Goal: Task Accomplishment & Management: Use online tool/utility

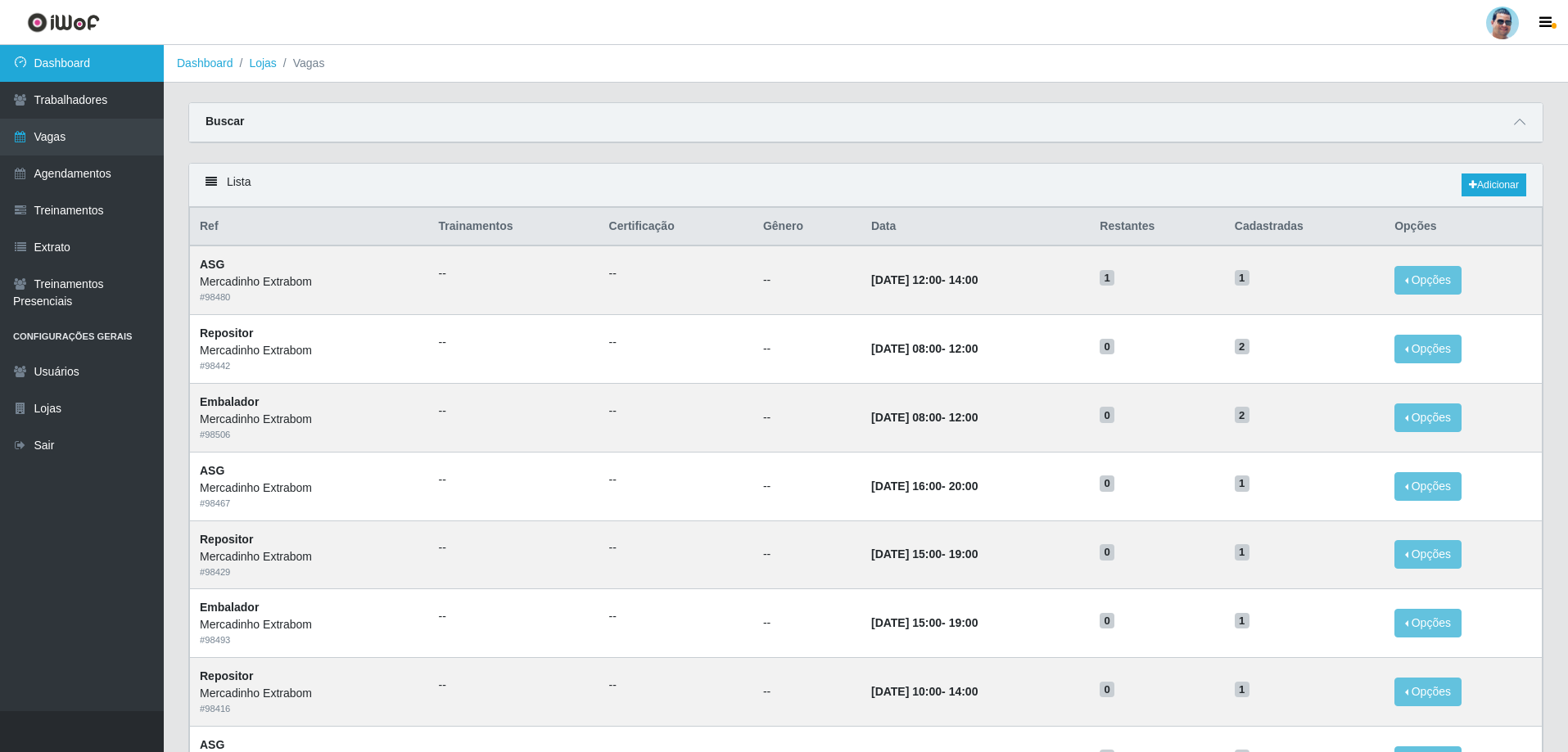
click at [39, 71] on link "Dashboard" at bounding box center [81, 63] width 164 height 37
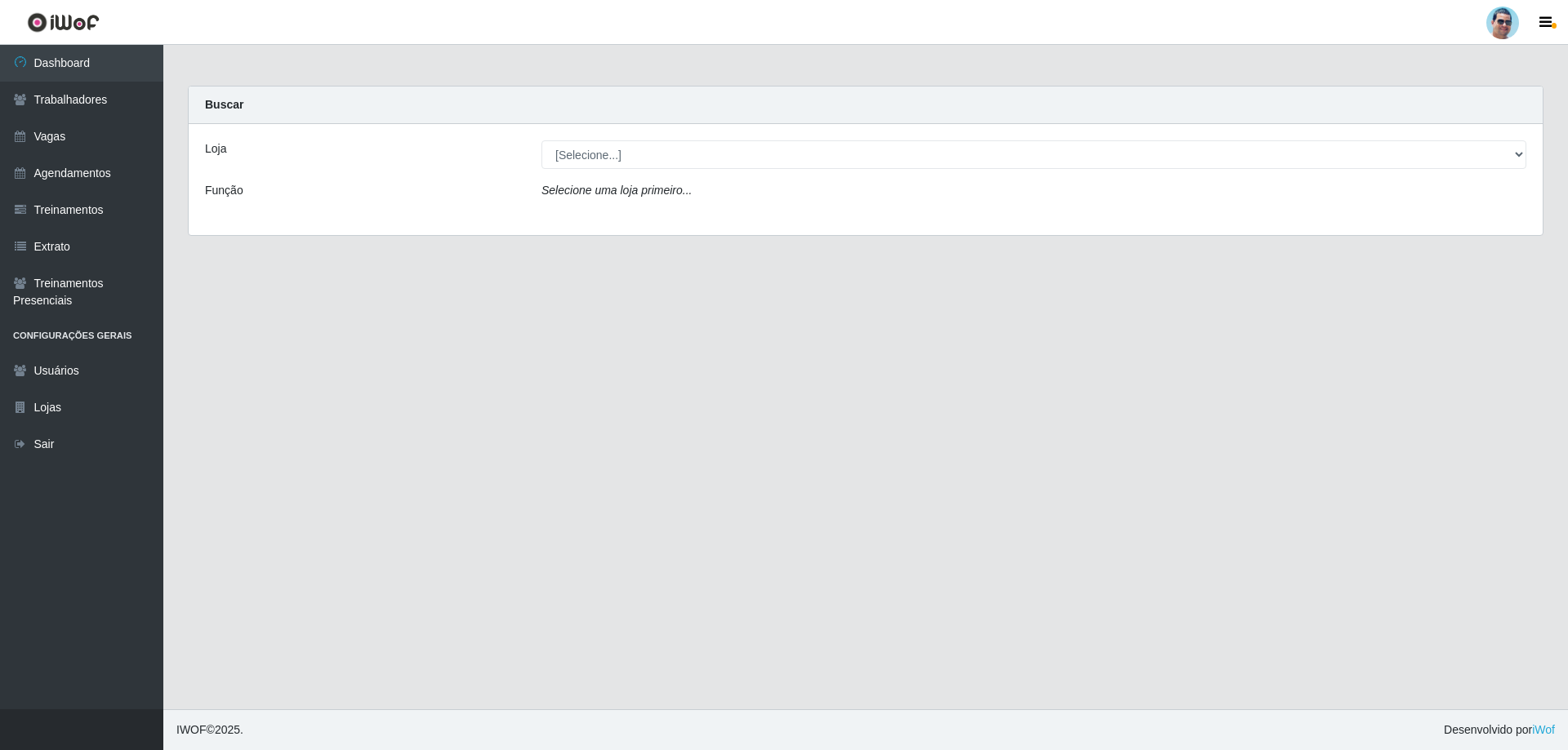
click at [651, 172] on div "Loja [Selecione...] Mercadinho Extrabom Função Selecione uma loja primeiro..." at bounding box center [865, 180] width 1354 height 111
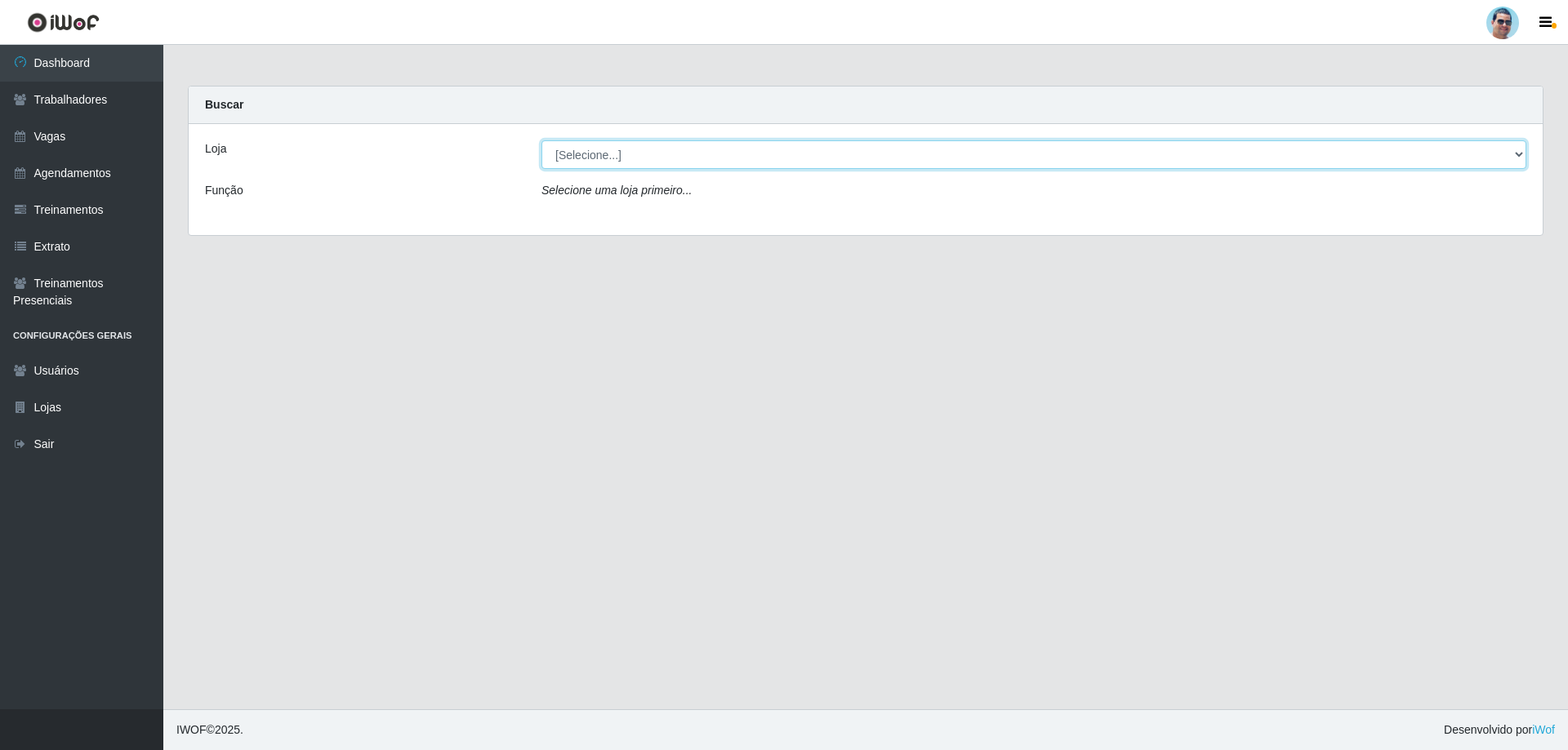
click at [665, 166] on select "[Selecione...] Mercadinho Extrabom" at bounding box center [1033, 155] width 984 height 29
select select "175"
click at [541, 141] on select "[Selecione...] Mercadinho Extrabom" at bounding box center [1033, 155] width 984 height 29
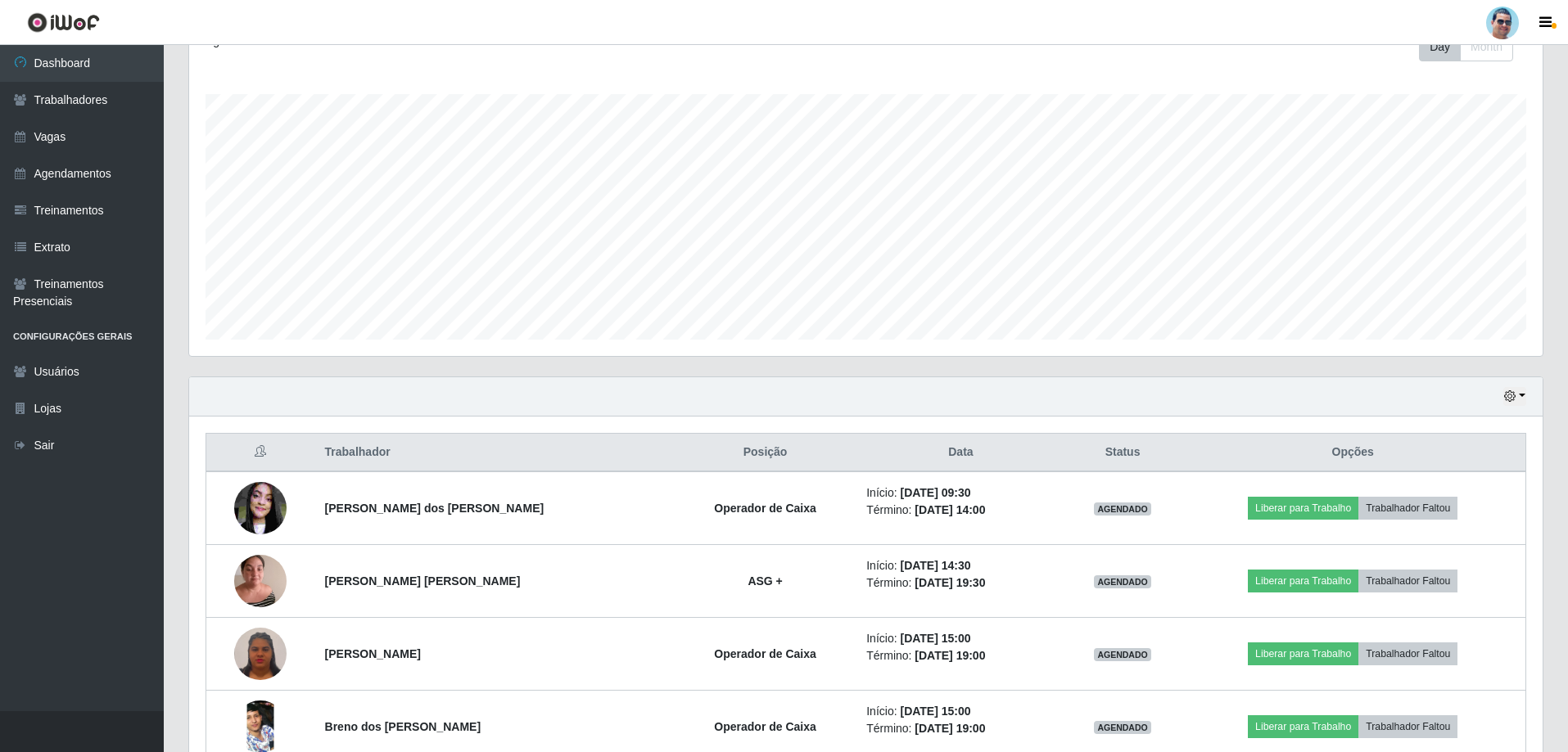
scroll to position [334, 0]
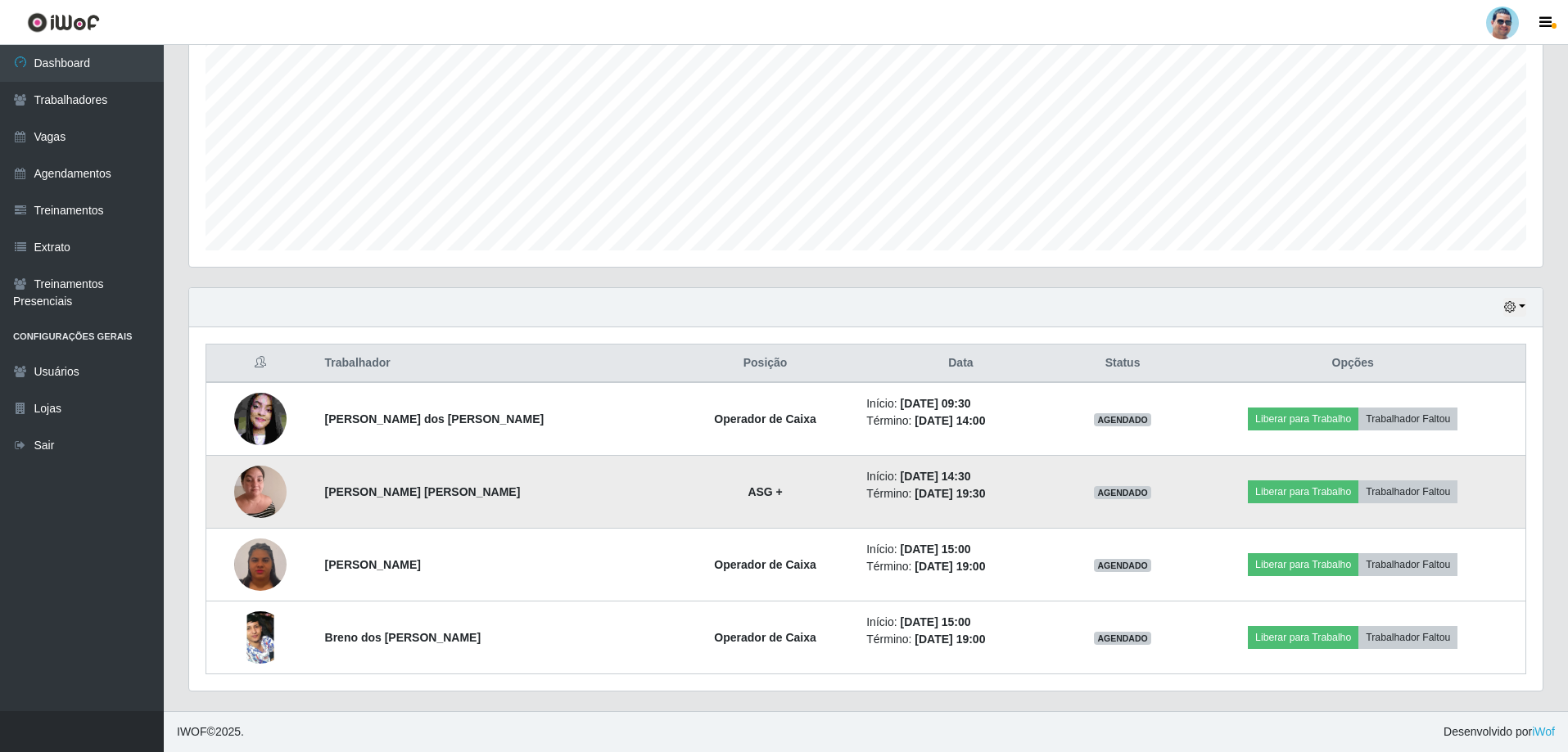
click at [274, 491] on img at bounding box center [260, 491] width 52 height 70
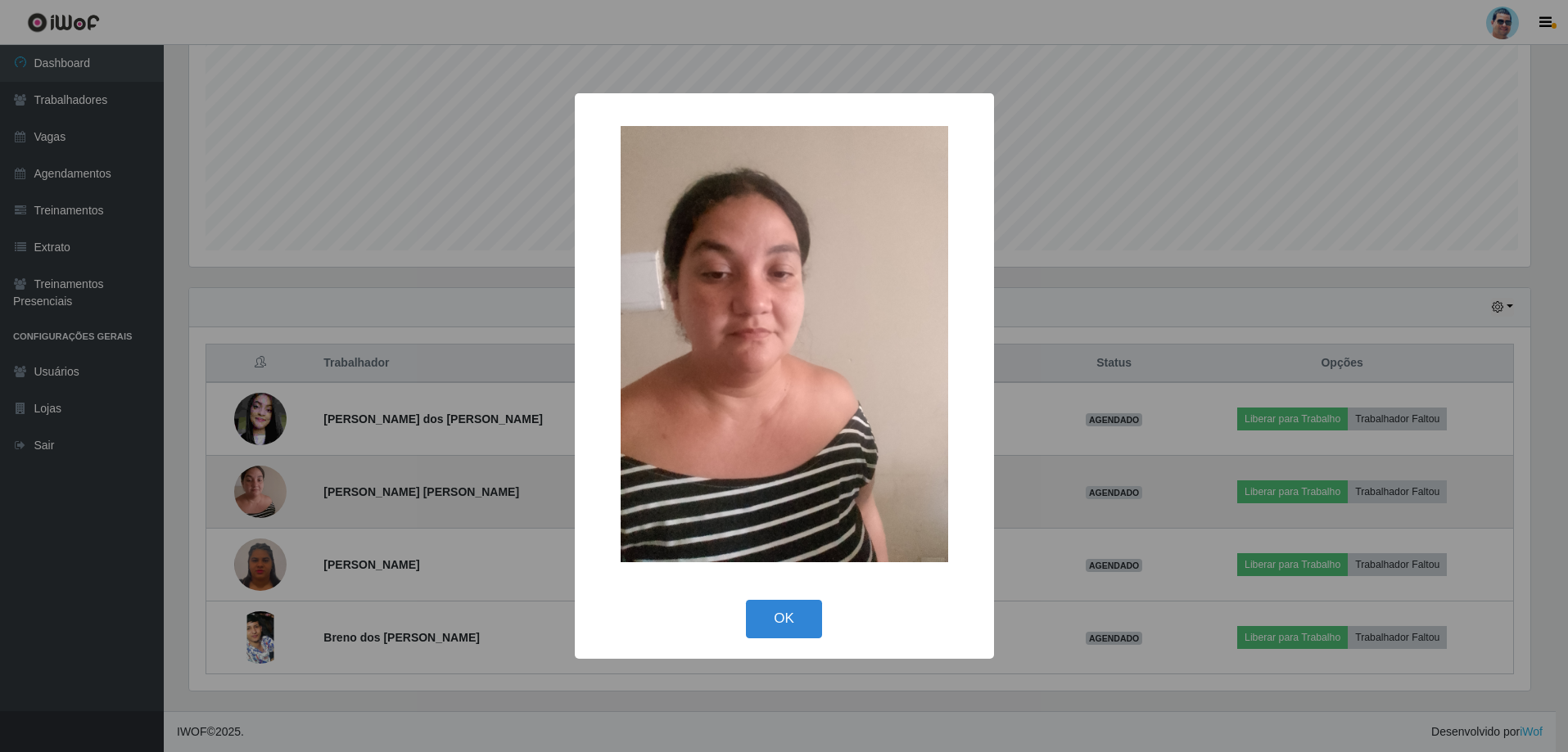
scroll to position [339, 1345]
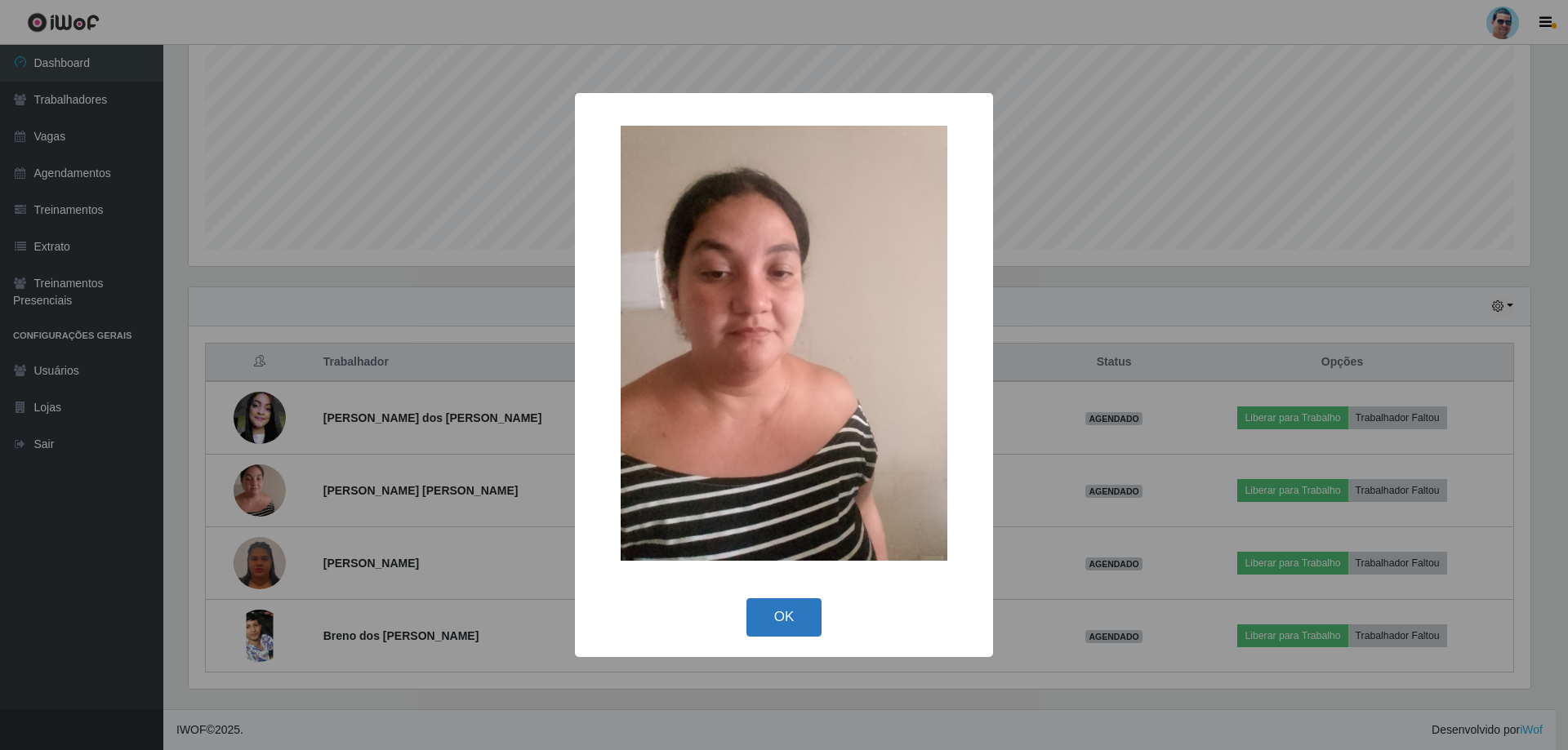
click at [796, 619] on button "OK" at bounding box center [784, 618] width 76 height 38
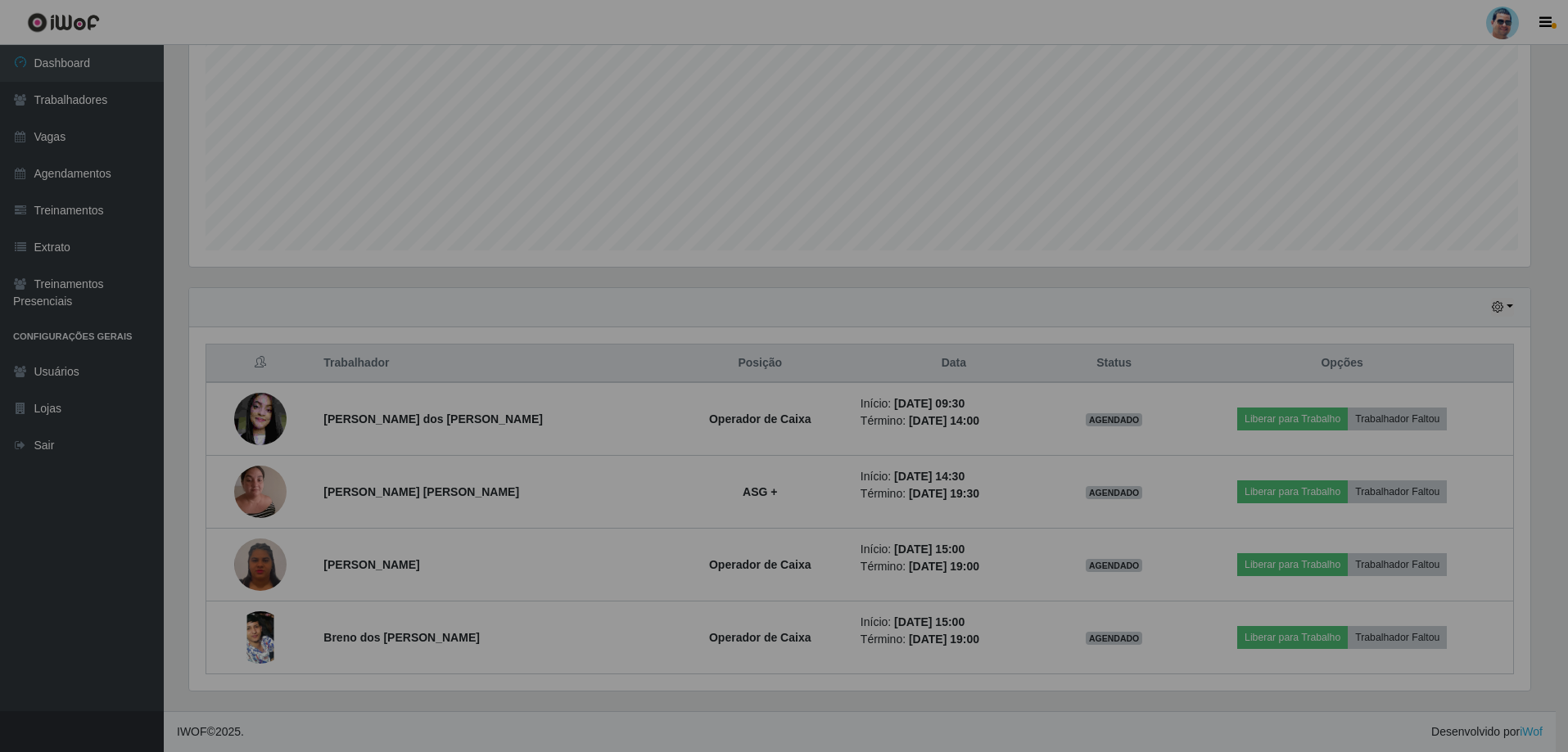
scroll to position [339, 1353]
